Goal: Find specific page/section: Find specific page/section

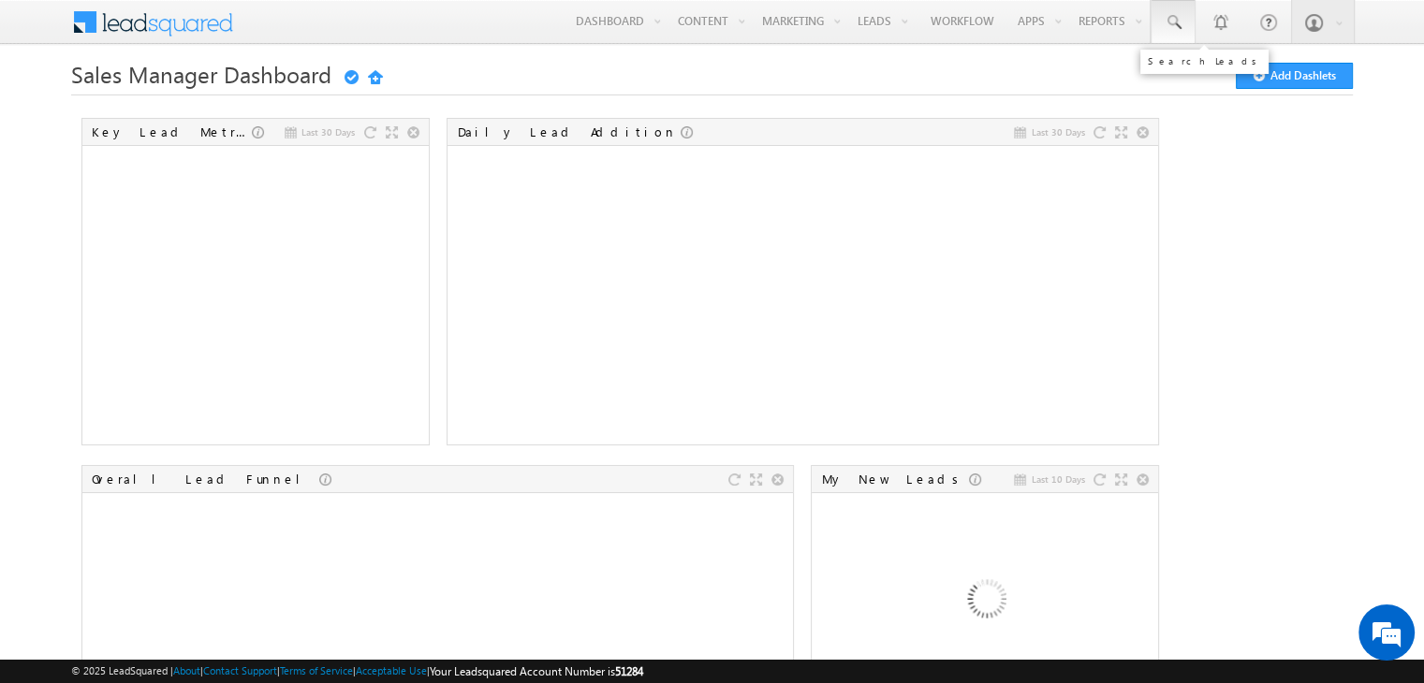
click at [1183, 32] on link at bounding box center [1173, 21] width 45 height 43
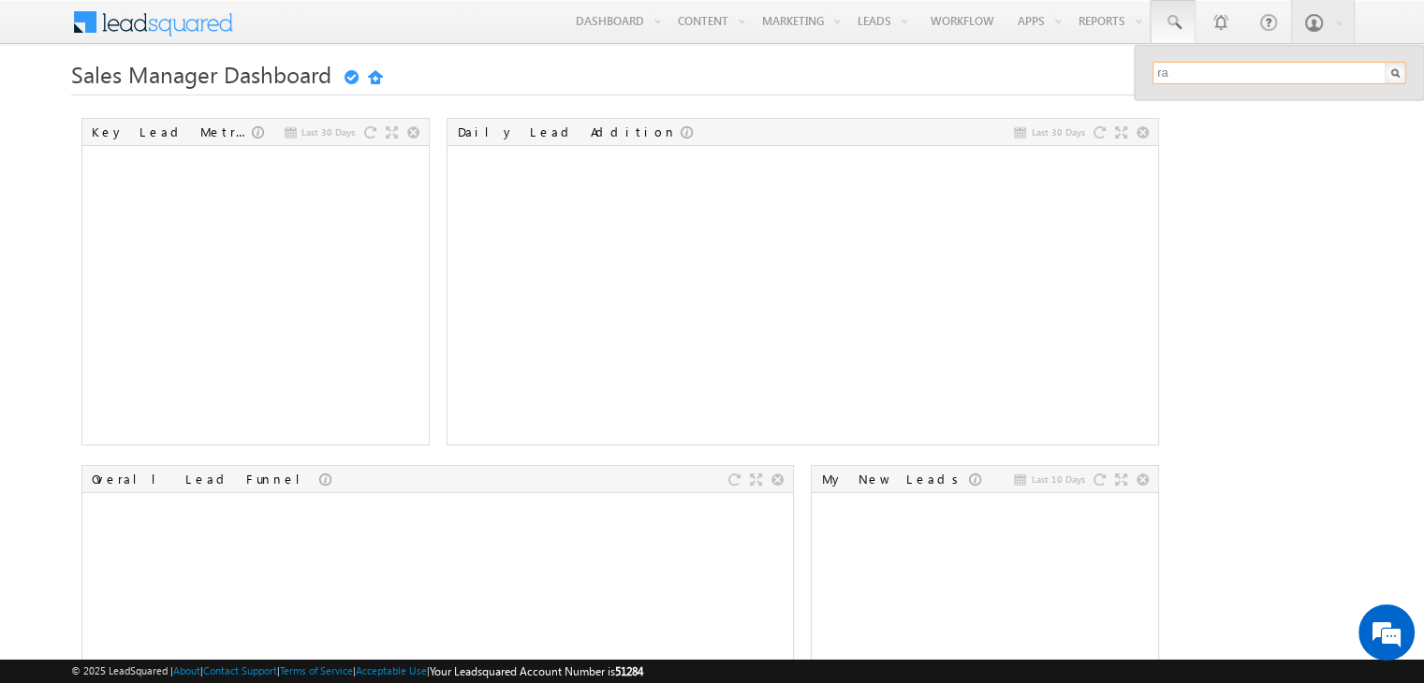
type input "r"
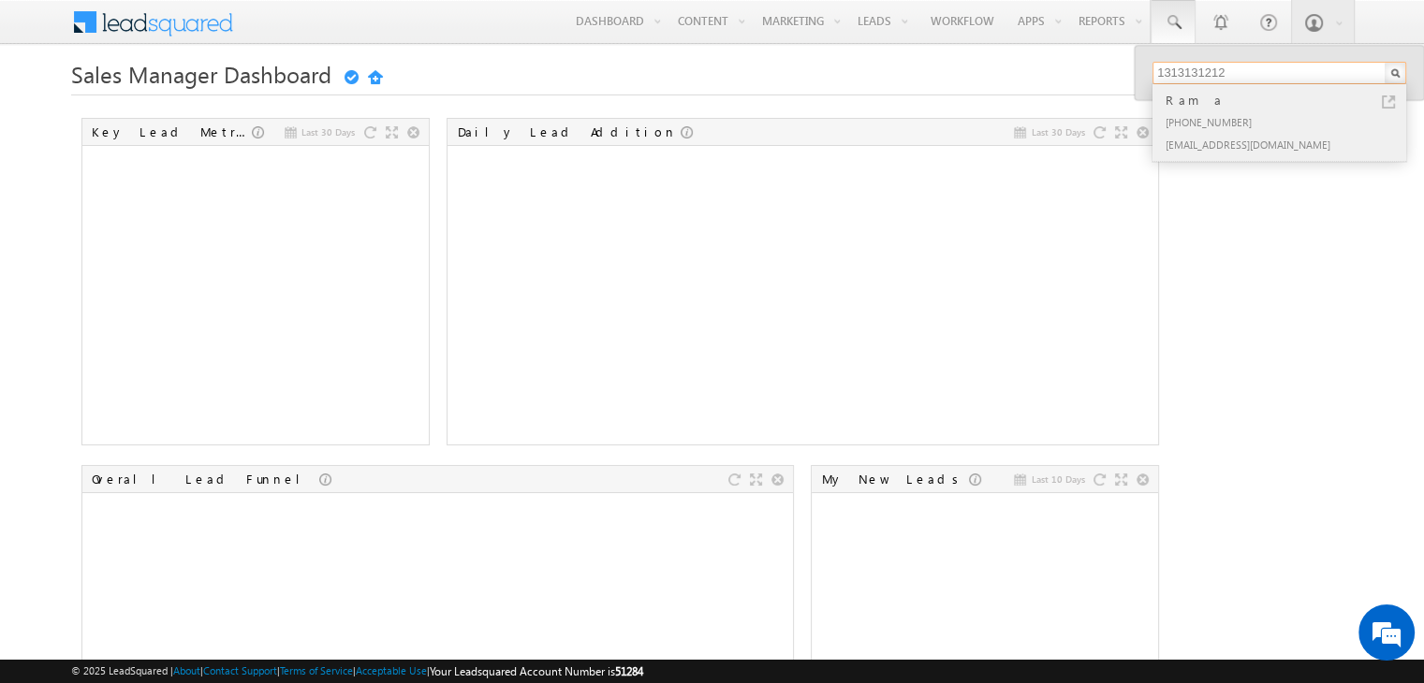
type input "1313131212"
click at [1211, 112] on div "[PHONE_NUMBER]" at bounding box center [1287, 121] width 251 height 22
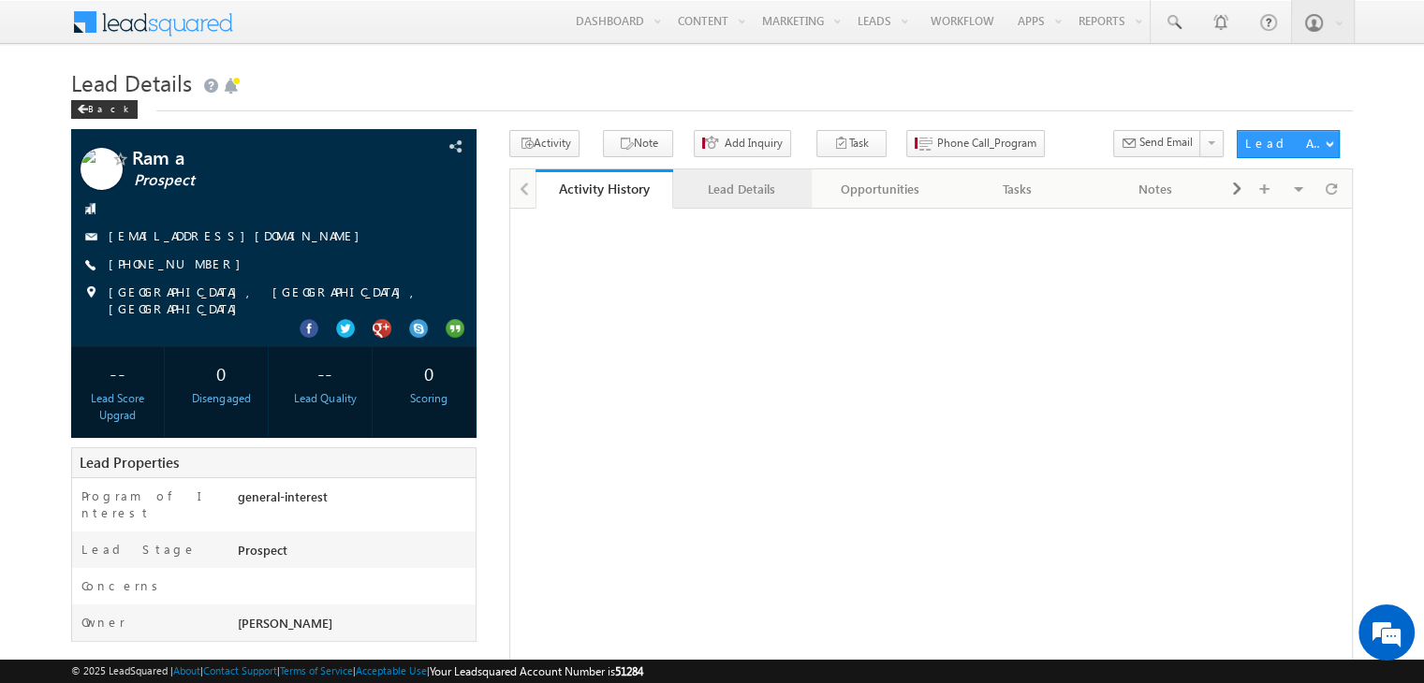
click at [764, 196] on div "Lead Details" at bounding box center [741, 189] width 106 height 22
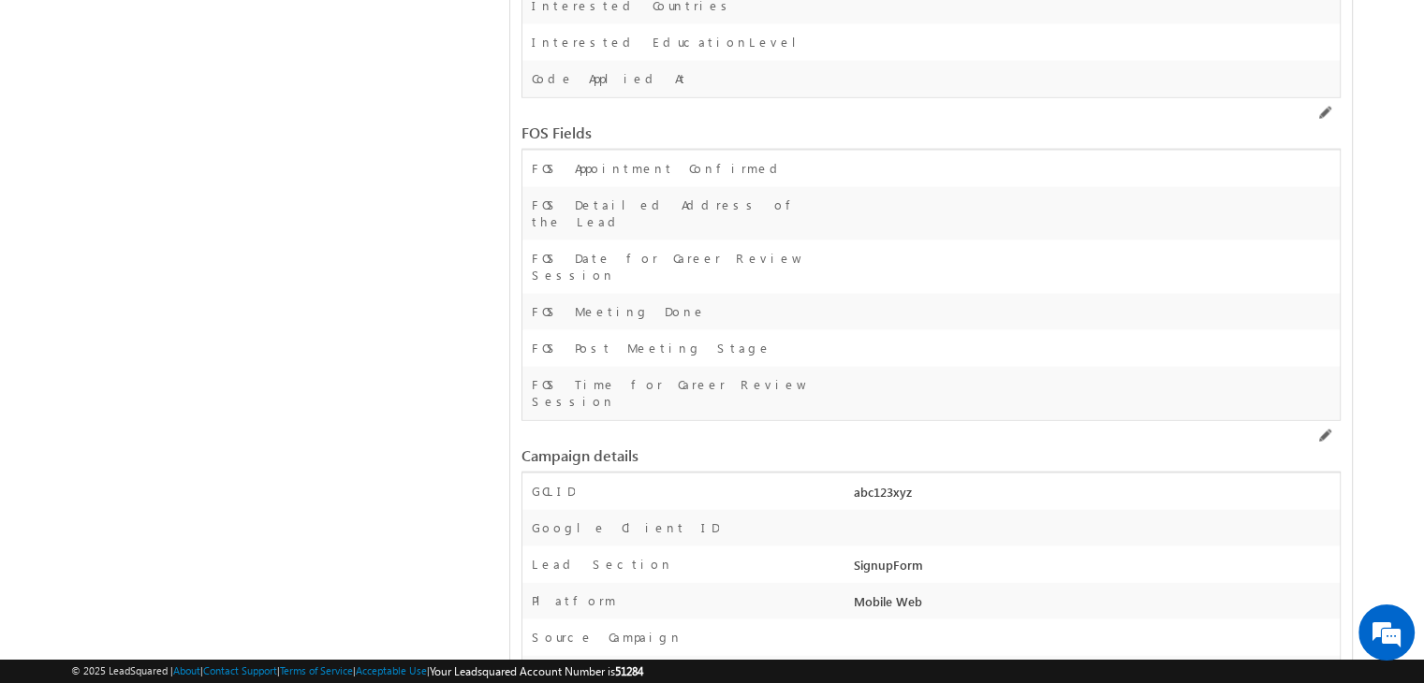
scroll to position [4523, 0]
drag, startPoint x: 845, startPoint y: 418, endPoint x: 922, endPoint y: 419, distance: 77.7
click at [922, 581] on div "Platform Mobile Web" at bounding box center [930, 599] width 817 height 37
click at [922, 590] on div "Mobile Web" at bounding box center [1094, 603] width 491 height 26
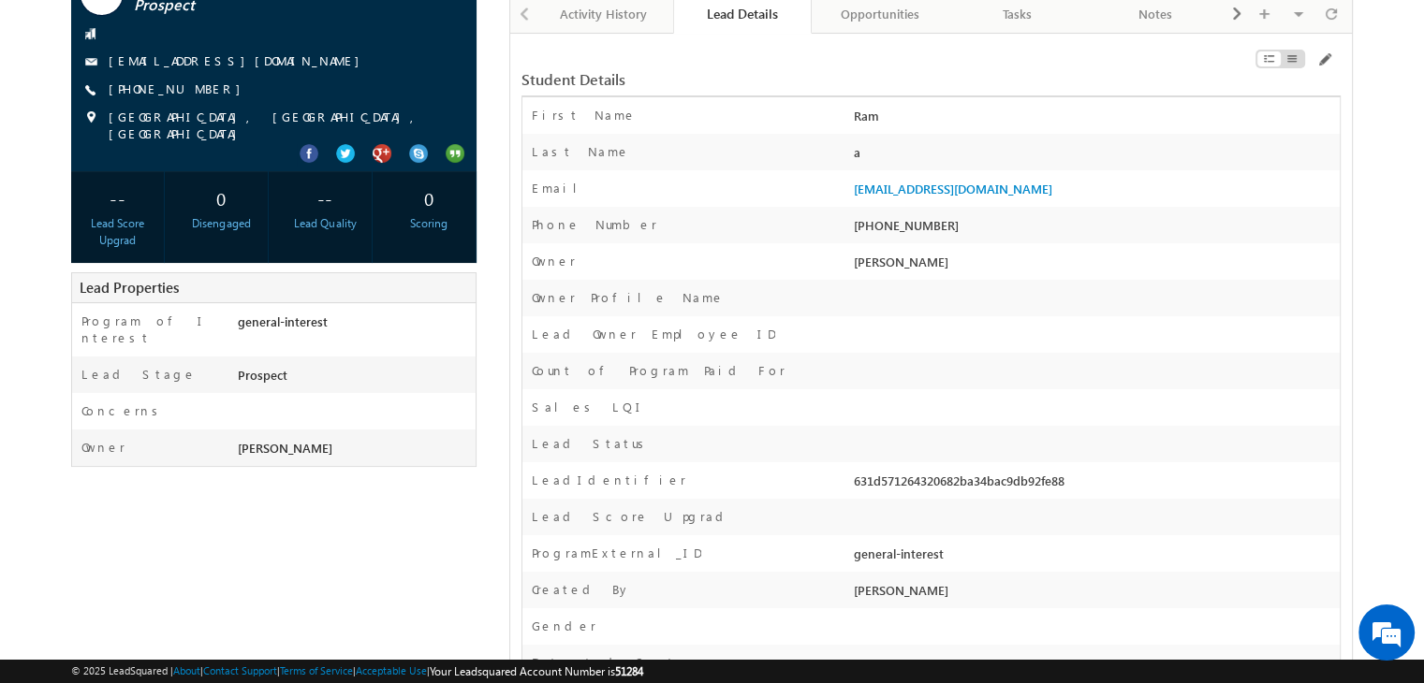
scroll to position [0, 0]
